Goal: Contribute content: Add original content to the website for others to see

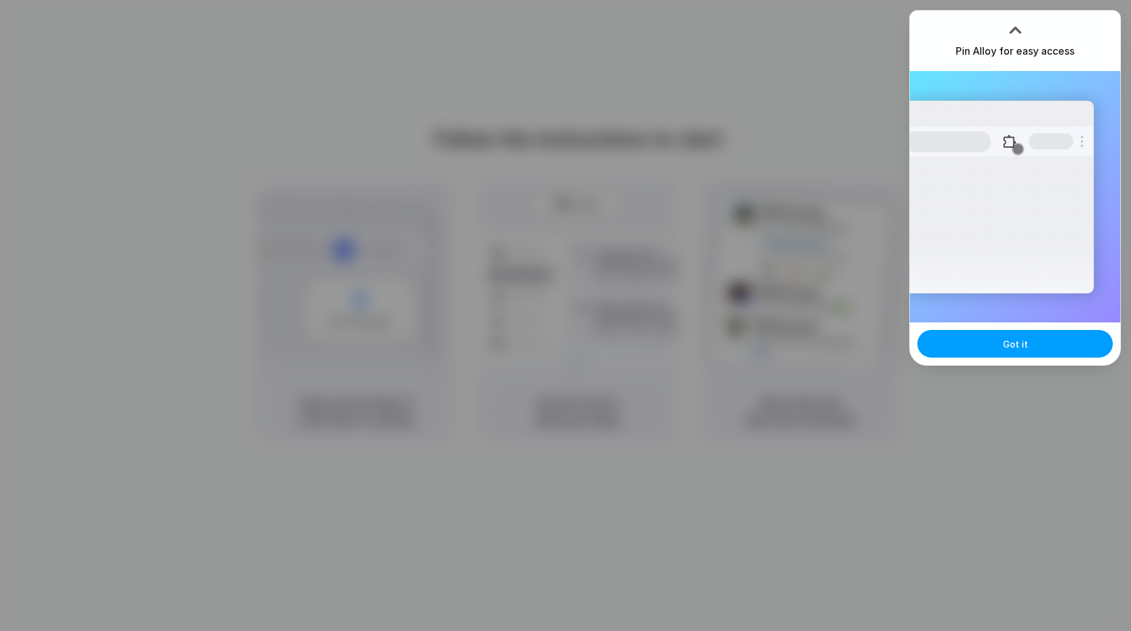
click at [1040, 340] on button "Got it" at bounding box center [1014, 344] width 195 height 28
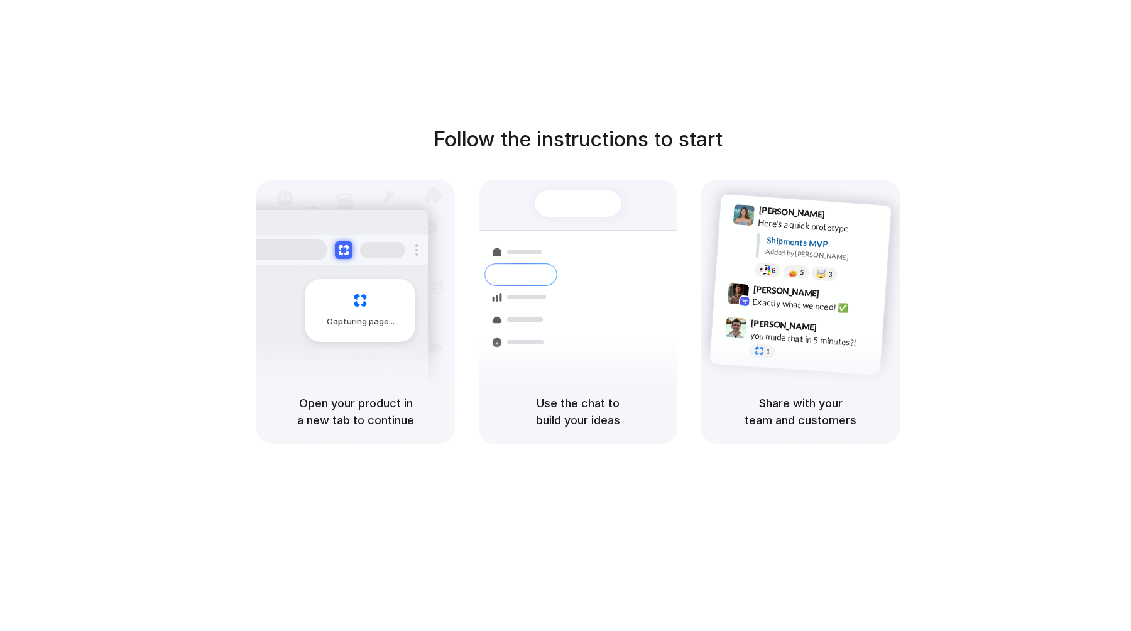
drag, startPoint x: 834, startPoint y: 35, endPoint x: 797, endPoint y: 31, distance: 37.3
click at [828, 34] on div "Follow the instructions to start Capturing page Open your product in a new tab …" at bounding box center [578, 328] width 1156 height 656
